Goal: Task Accomplishment & Management: Manage account settings

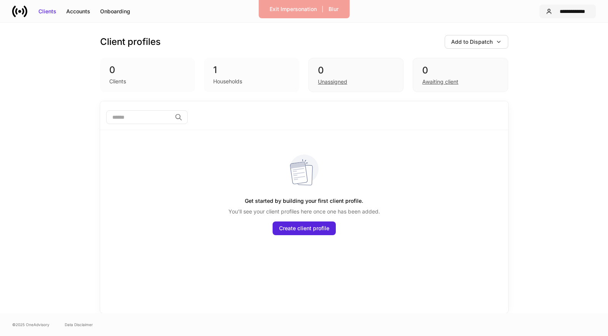
click at [568, 9] on div "**********" at bounding box center [572, 12] width 34 height 8
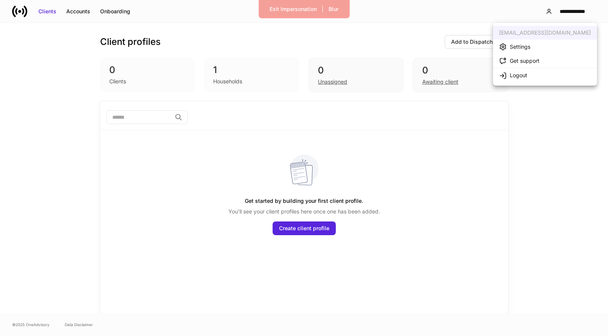
click at [546, 43] on li "Settings" at bounding box center [545, 47] width 104 height 14
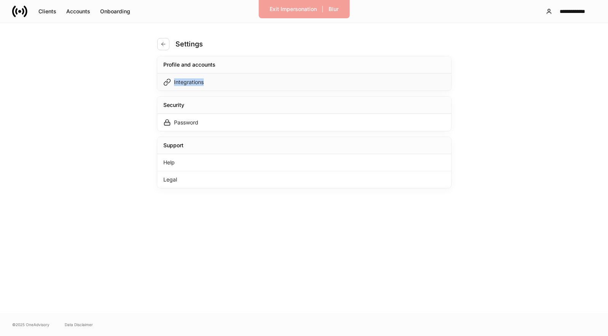
click at [274, 78] on div "Integrations" at bounding box center [304, 81] width 294 height 17
